Goal: Information Seeking & Learning: Check status

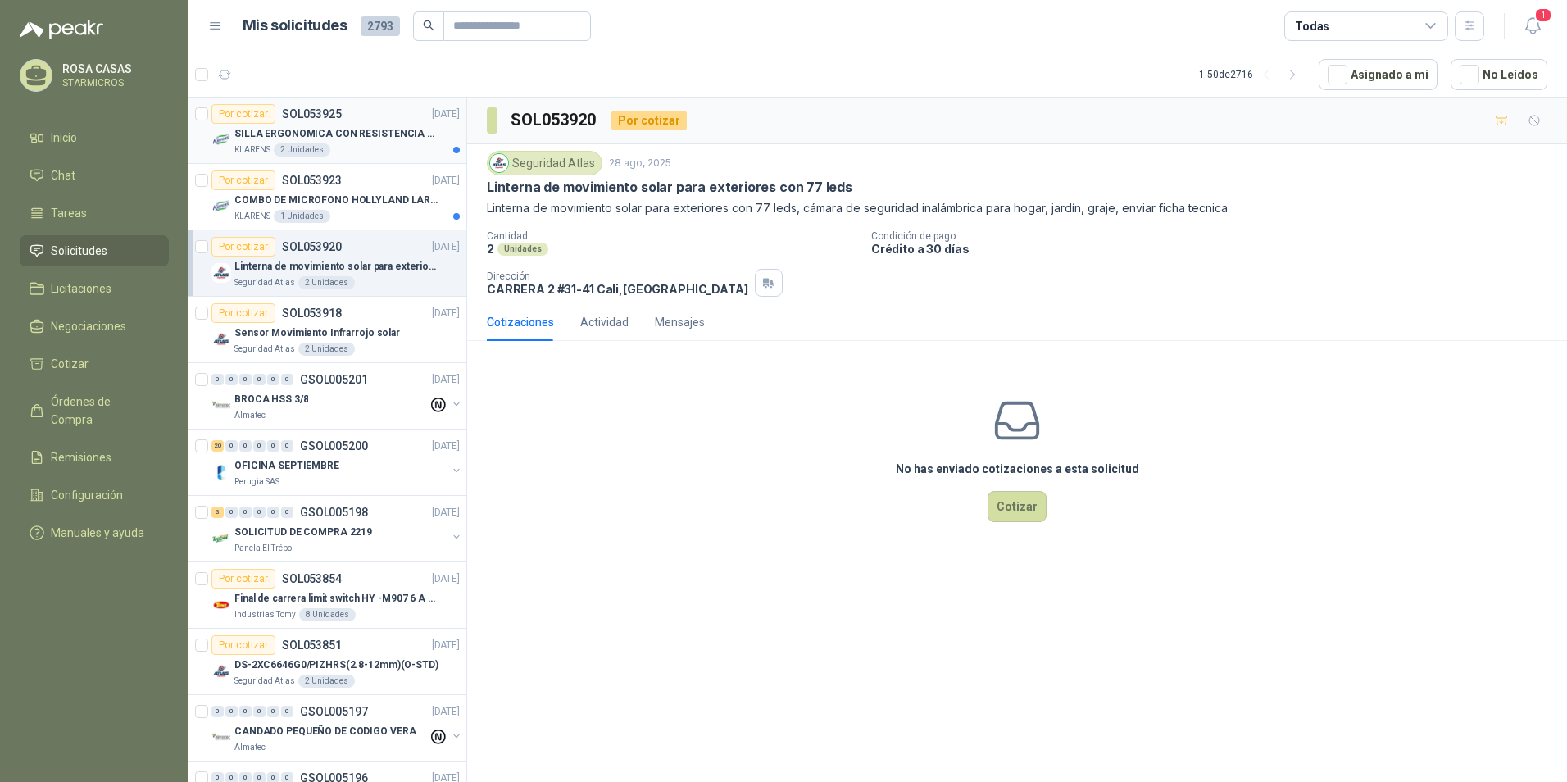
click at [360, 143] on div "SILLA ERGONOMICA CON RESISTENCIA A 150KG" at bounding box center [346, 134] width 225 height 20
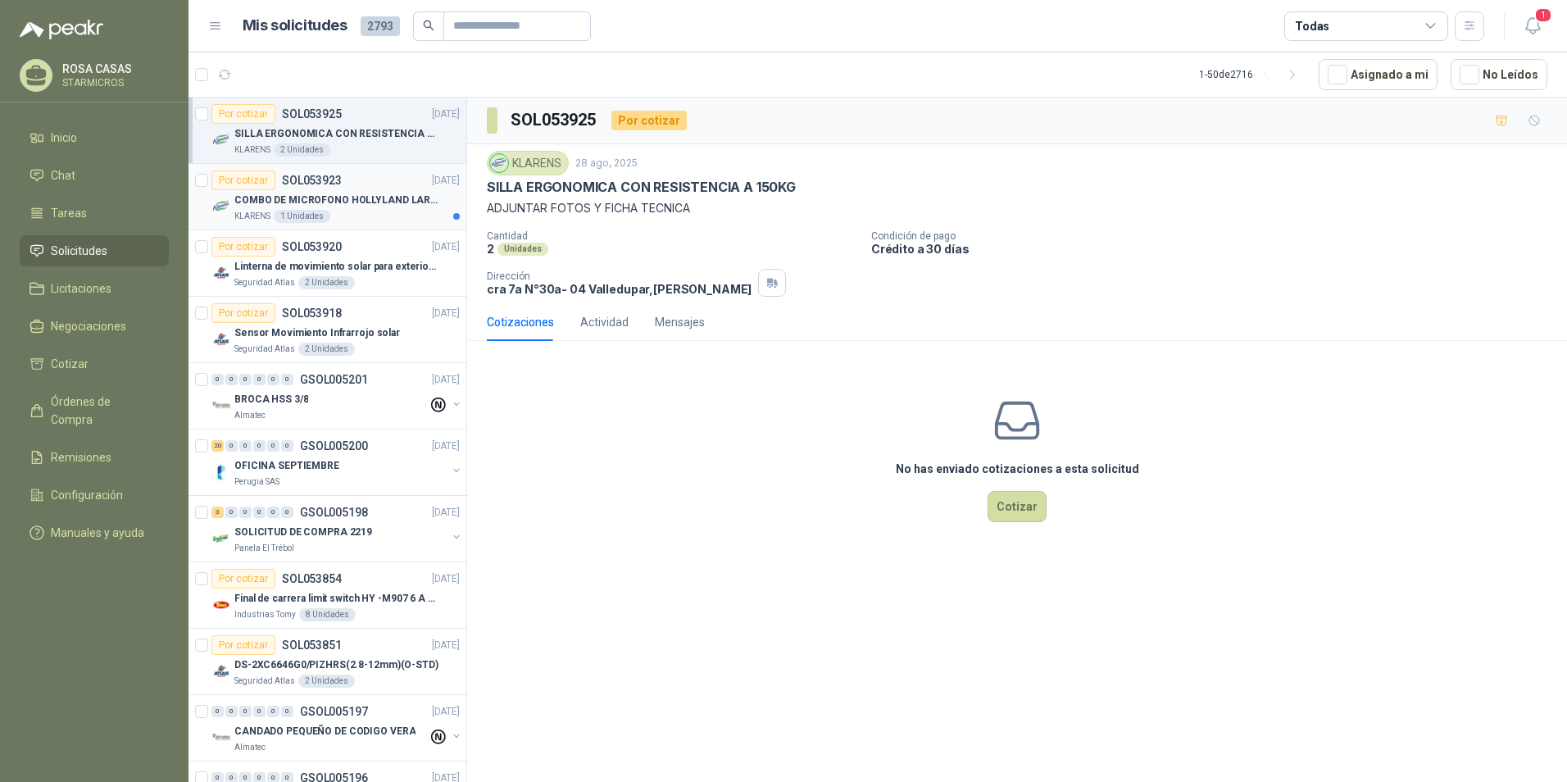
click at [366, 216] on div "KLARENS 1 Unidades" at bounding box center [346, 216] width 225 height 13
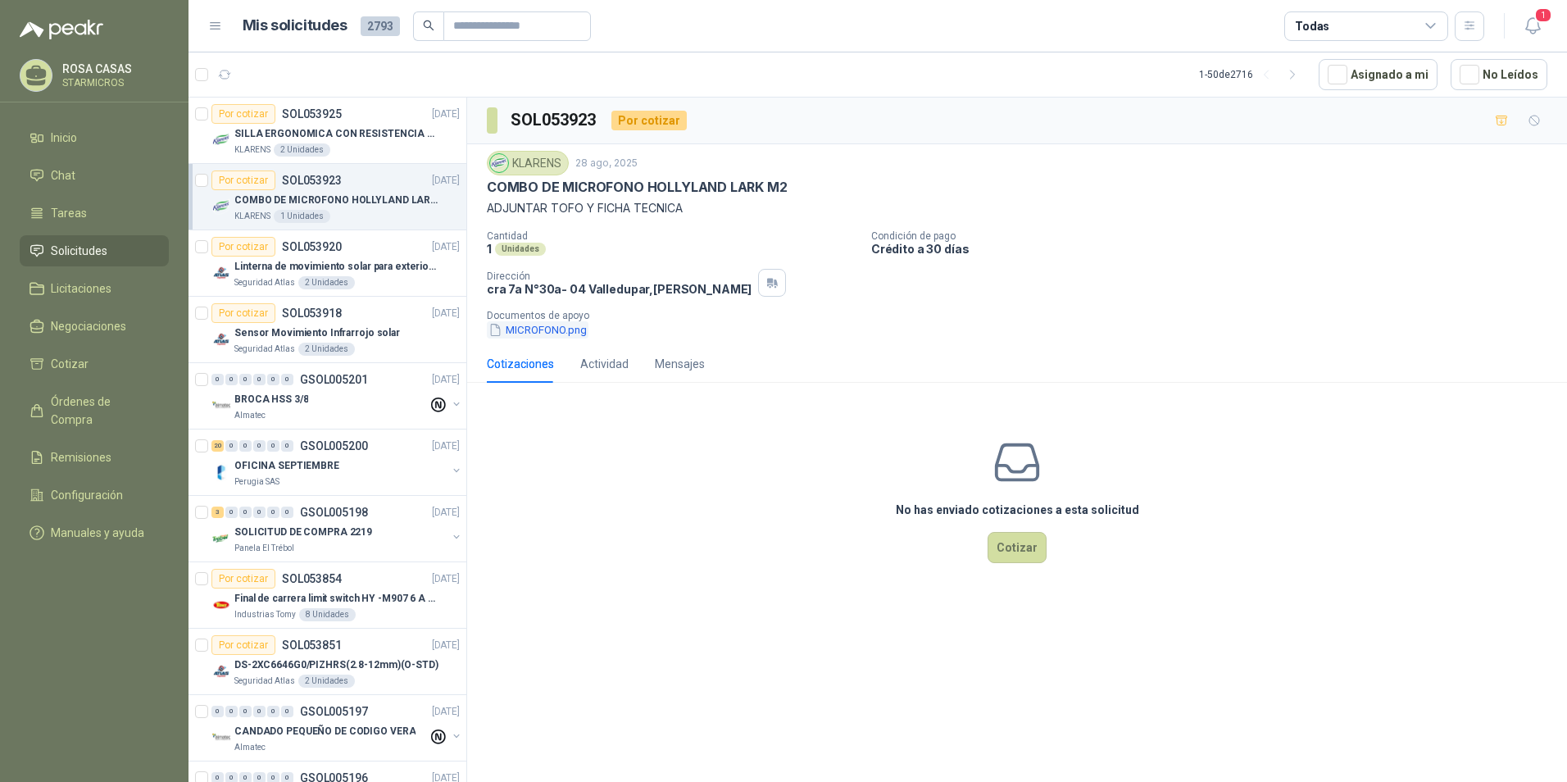
click at [562, 332] on button "MICROFONO.png" at bounding box center [538, 329] width 102 height 17
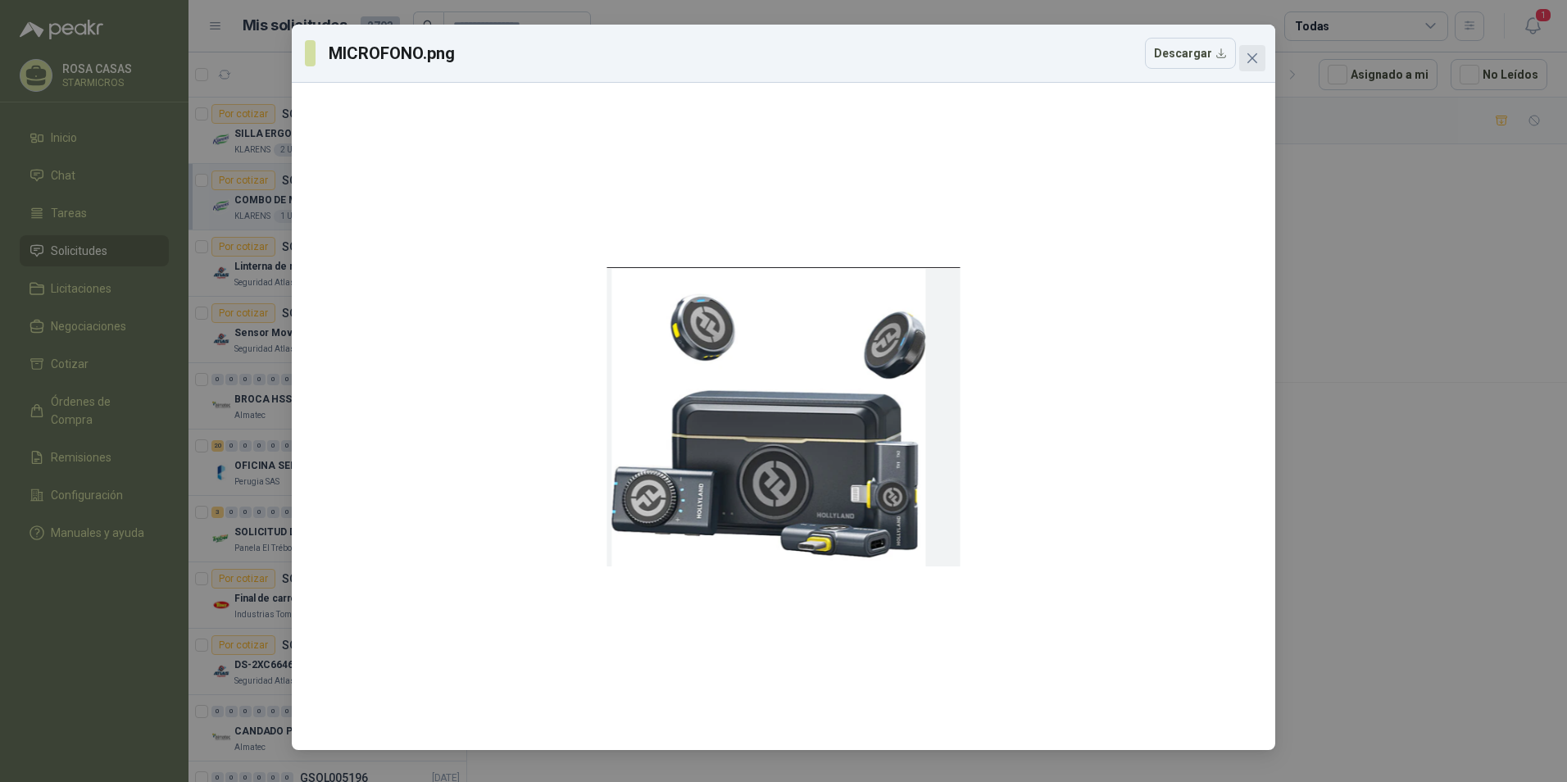
click at [1251, 58] on icon "close" at bounding box center [1252, 58] width 10 height 10
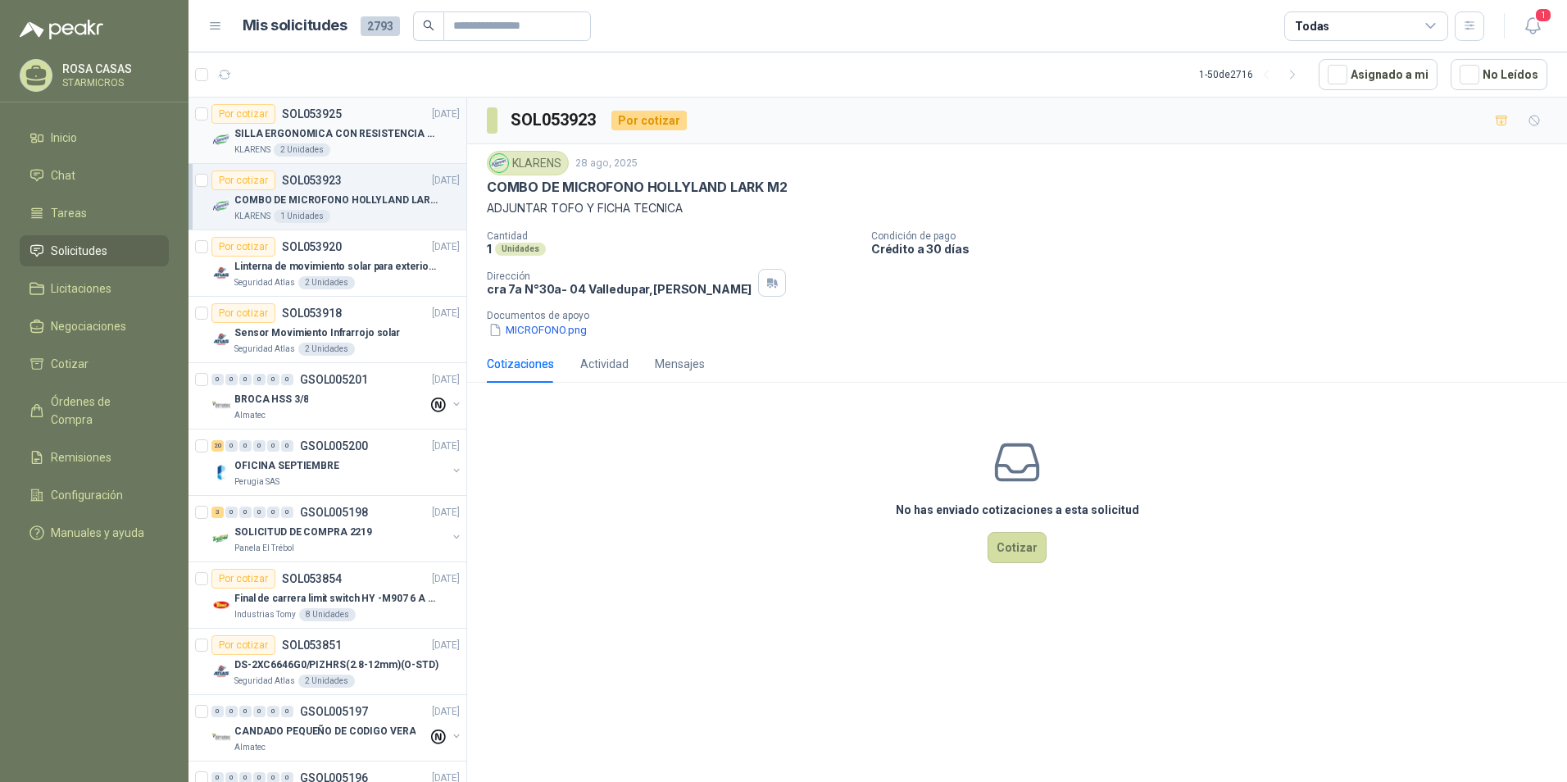
click at [361, 136] on p "SILLA ERGONOMICA CON RESISTENCIA A 150KG" at bounding box center [336, 134] width 204 height 16
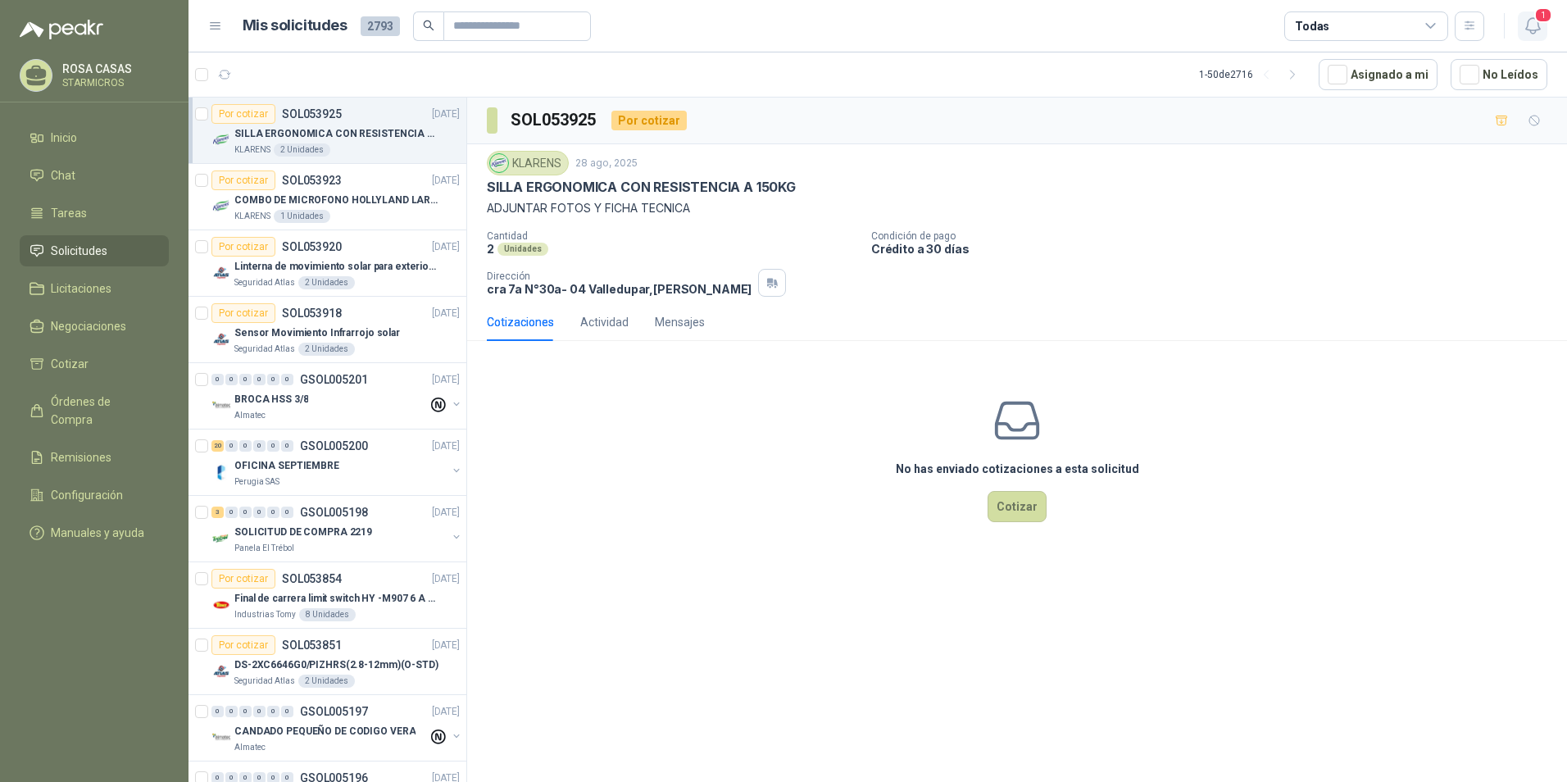
click at [1539, 29] on icon "button" at bounding box center [1532, 26] width 14 height 16
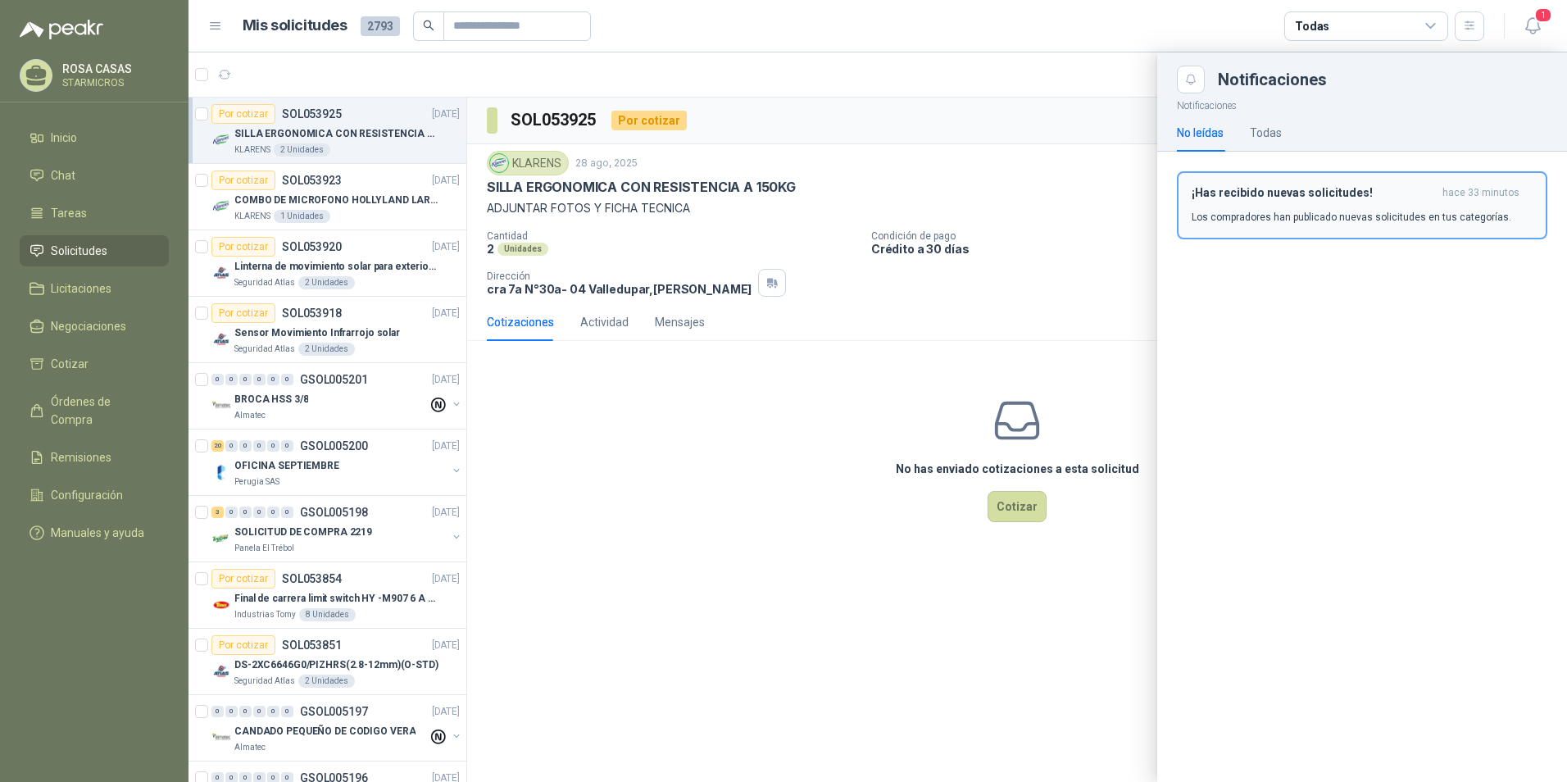
click at [1224, 207] on div "¡Has recibido nuevas solicitudes! hace 33 minutos Los compradores han publicado…" at bounding box center [1362, 205] width 341 height 39
